Goal: Register for event/course

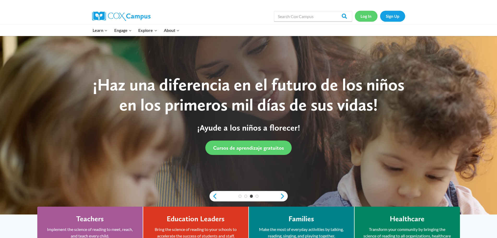
click at [362, 17] on link "Log In" at bounding box center [366, 16] width 23 height 11
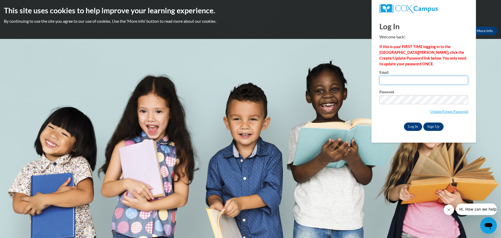
type input "stephanie.lockwood@slingerschools.org"
click at [414, 123] on input "Log In" at bounding box center [413, 126] width 18 height 8
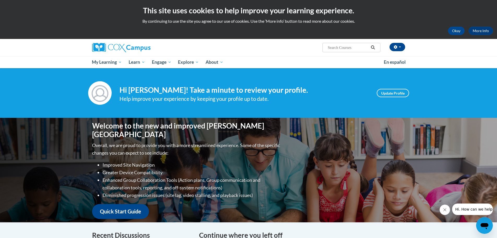
click at [332, 49] on input "Search..." at bounding box center [348, 47] width 42 height 6
type input "fluency"
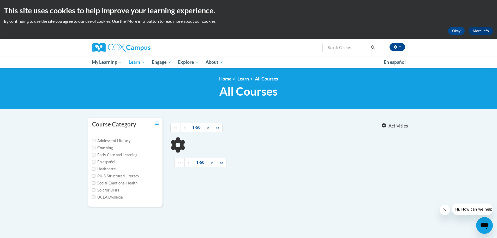
type input "fluency"
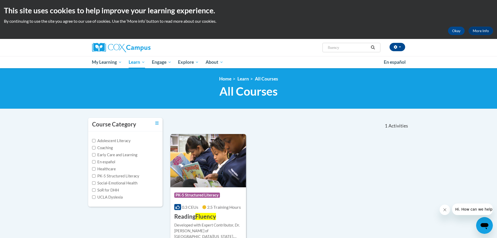
scroll to position [119, 0]
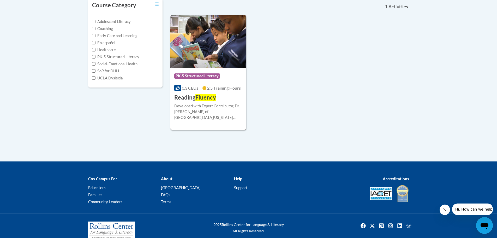
click at [221, 89] on span "2.5 Training Hours" at bounding box center [224, 87] width 34 height 5
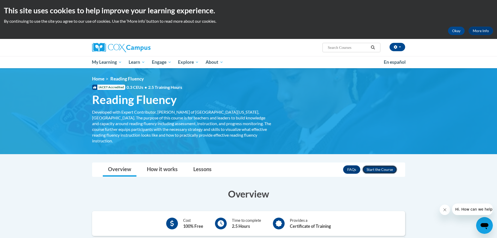
click at [377, 165] on button "Enroll" at bounding box center [379, 169] width 35 height 8
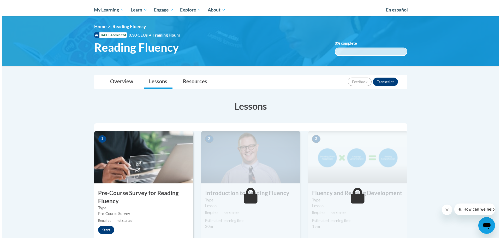
scroll to position [78, 0]
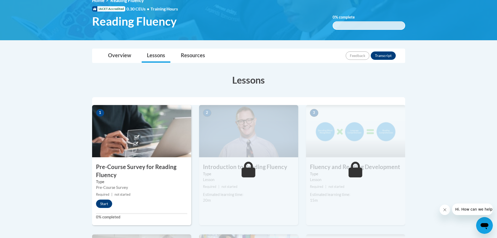
click at [154, 142] on img at bounding box center [141, 131] width 99 height 52
click at [100, 203] on button "Start" at bounding box center [104, 203] width 16 height 8
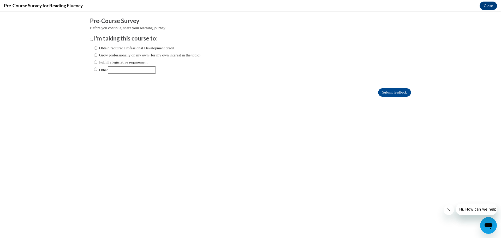
scroll to position [0, 0]
click at [94, 48] on input "Obtain required Professional Development credit." at bounding box center [95, 48] width 3 height 6
radio input "true"
click at [94, 60] on input "Fulfill a legislative requirement." at bounding box center [95, 62] width 3 height 6
radio input "true"
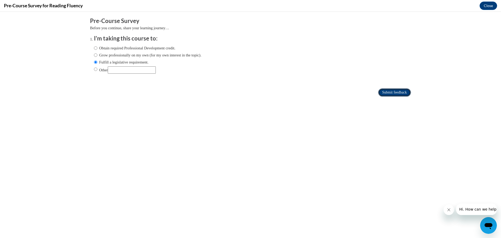
click at [383, 93] on input "Submit feedback" at bounding box center [394, 92] width 33 height 8
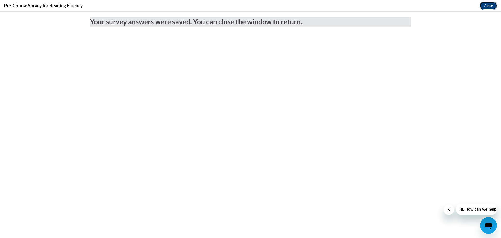
click at [488, 9] on button "Close" at bounding box center [487, 6] width 17 height 8
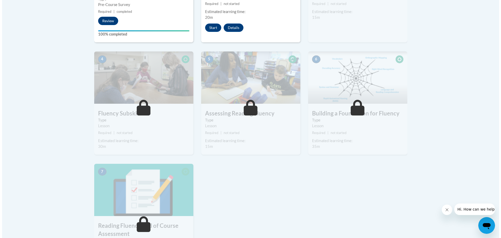
scroll to position [104, 0]
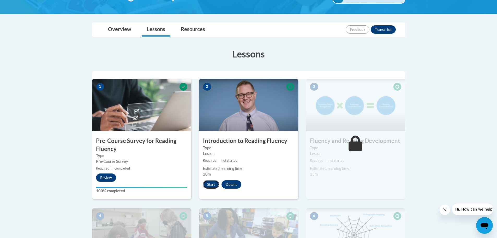
click at [209, 185] on button "Start" at bounding box center [211, 184] width 16 height 8
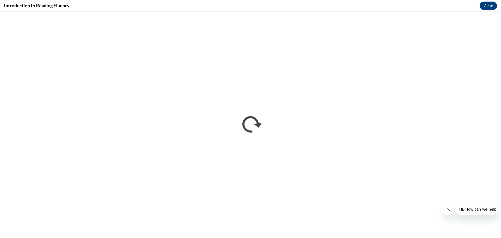
scroll to position [0, 0]
